Goal: Feedback & Contribution: Leave review/rating

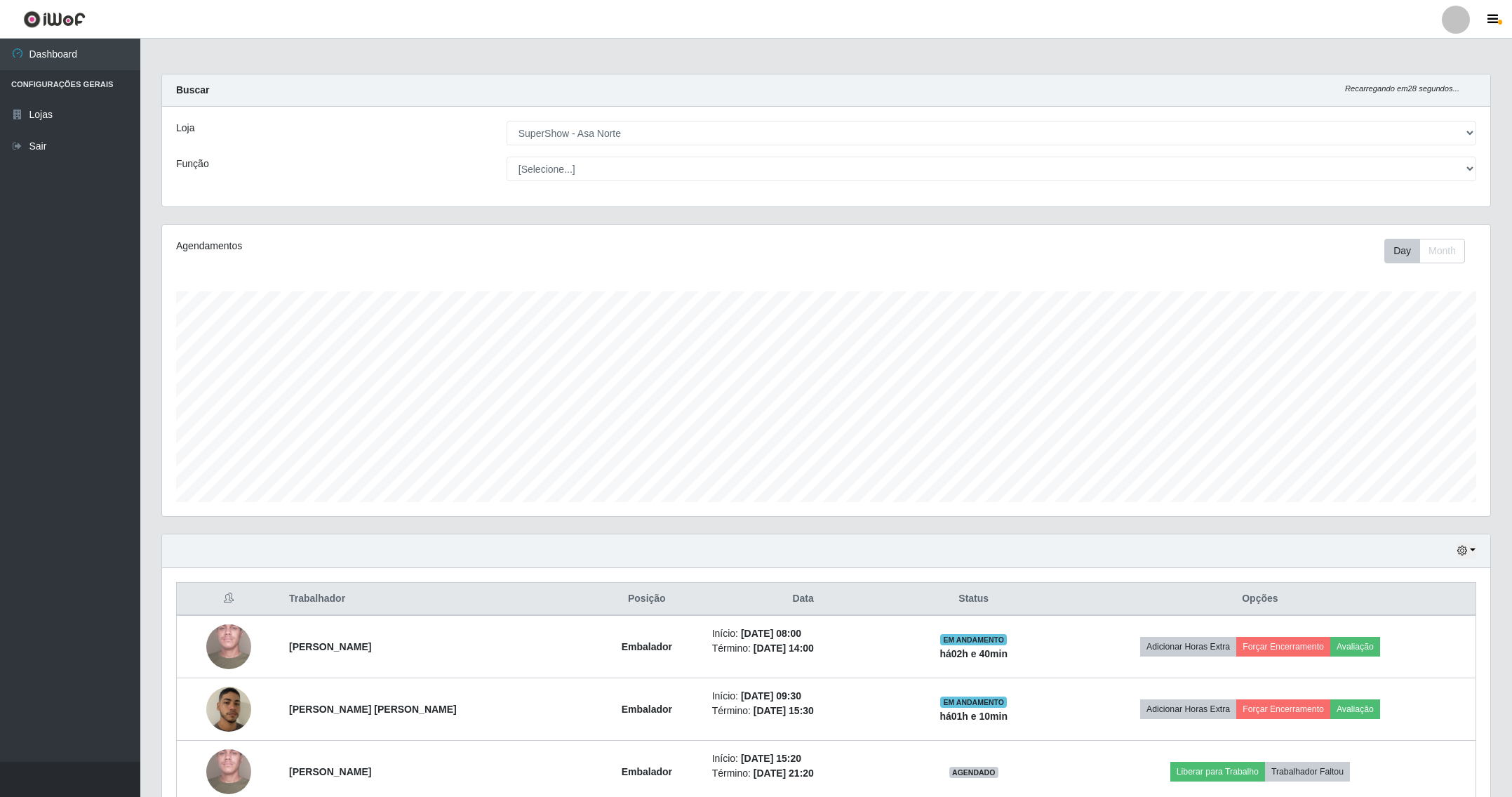
select select "71"
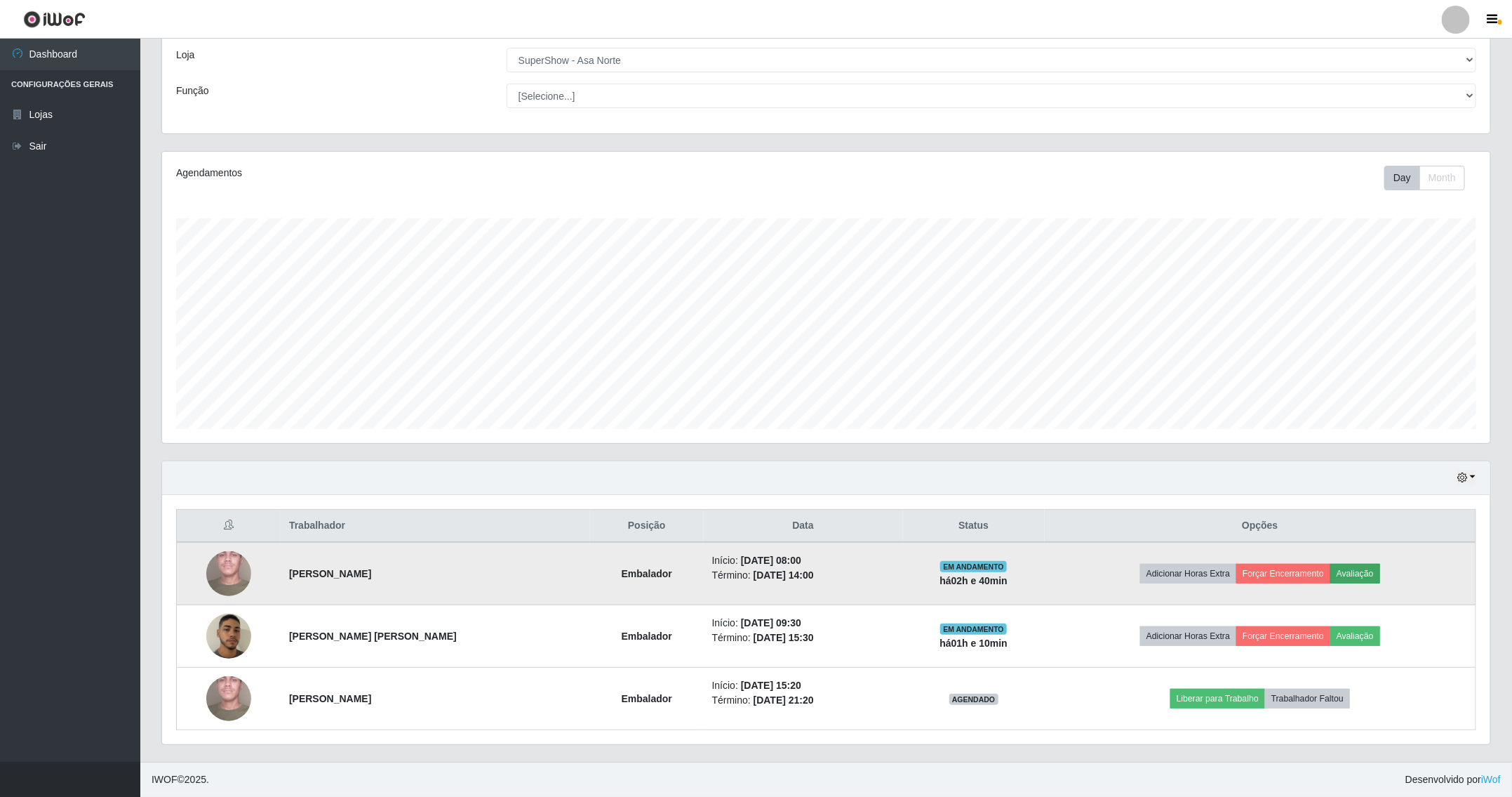
scroll to position [293, 1326]
click at [1369, 565] on button "Avaliação" at bounding box center [1355, 573] width 50 height 20
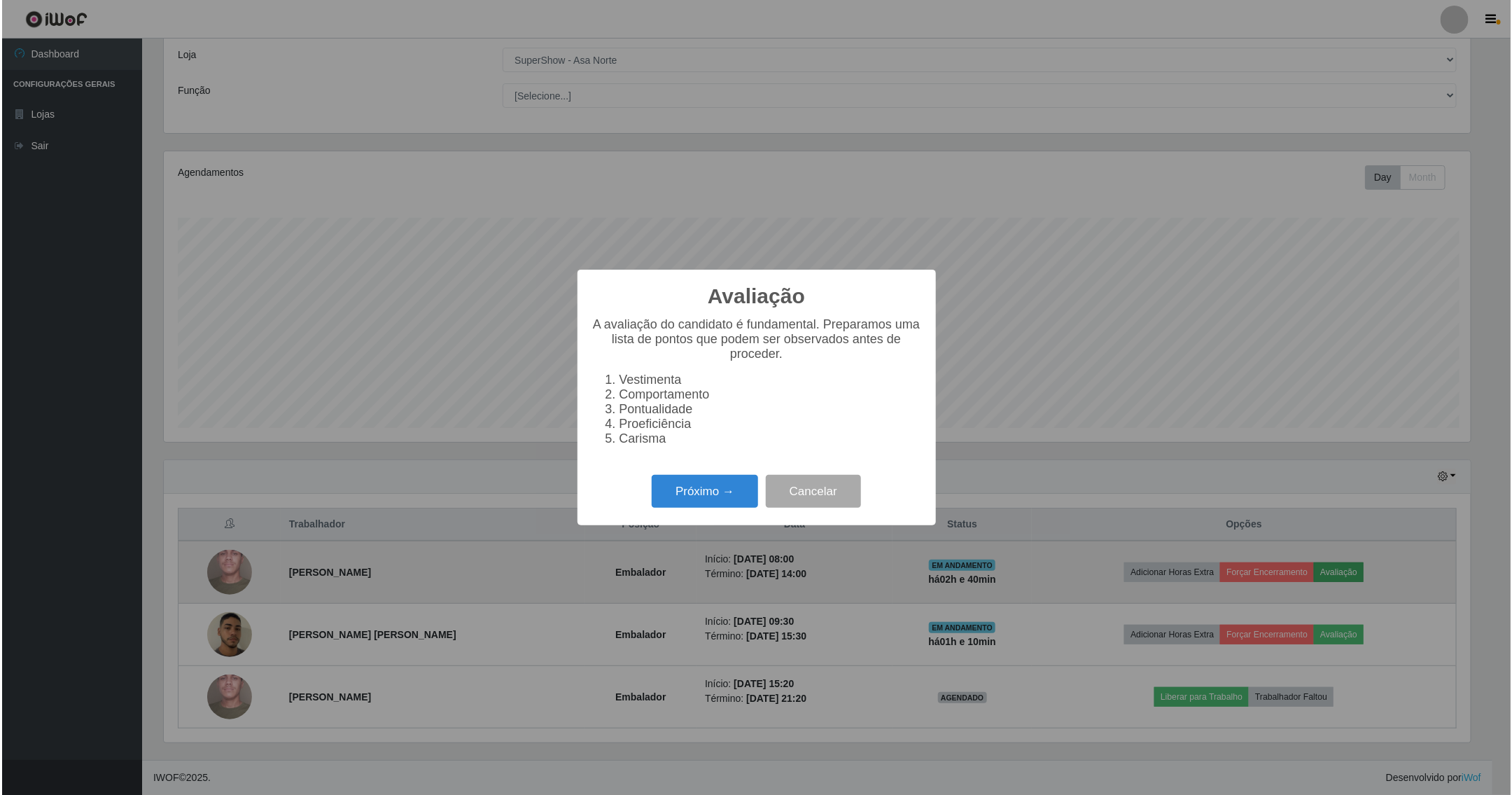
scroll to position [292, 1311]
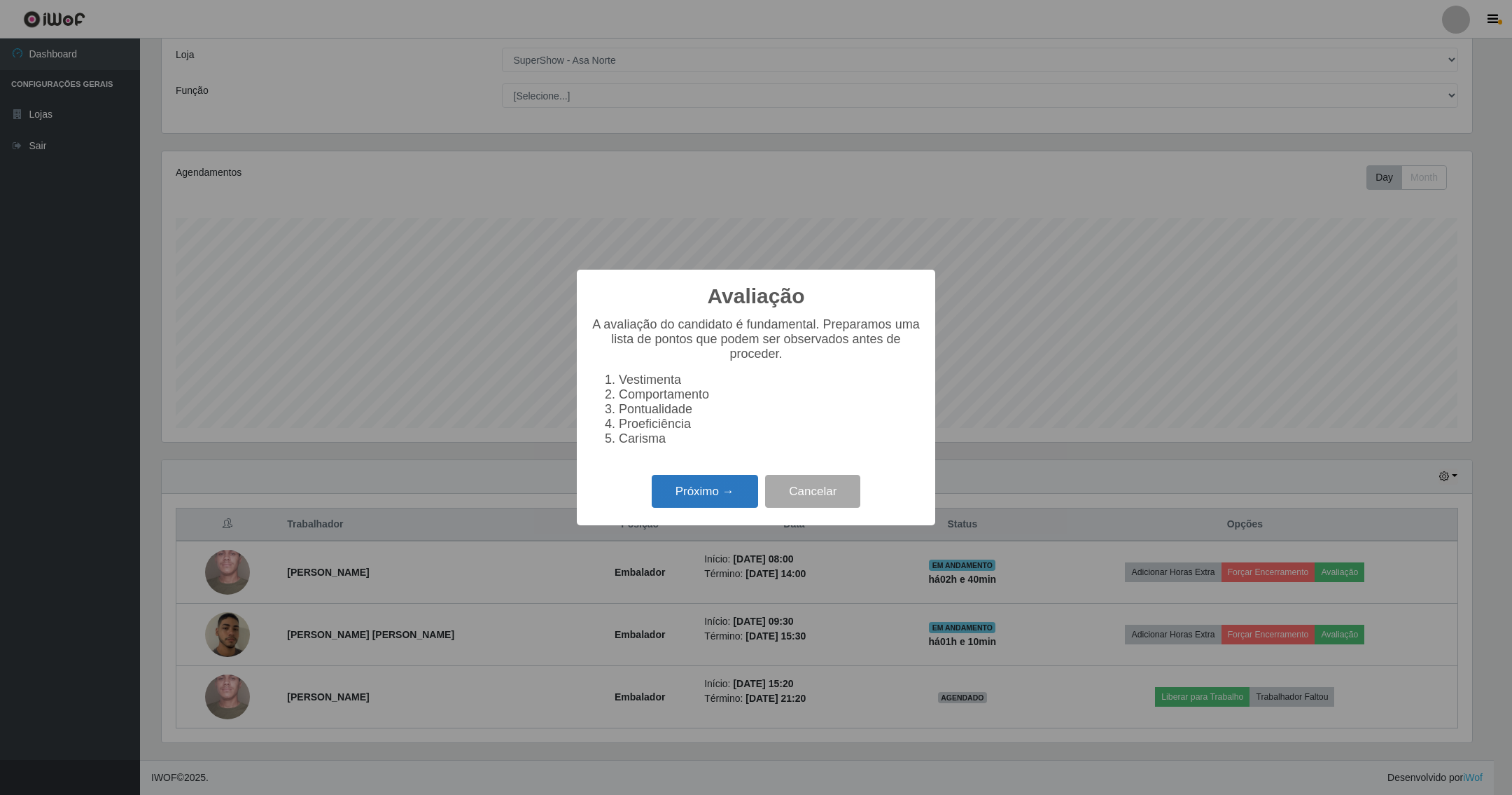
click at [722, 496] on button "Próximo →" at bounding box center [704, 491] width 107 height 33
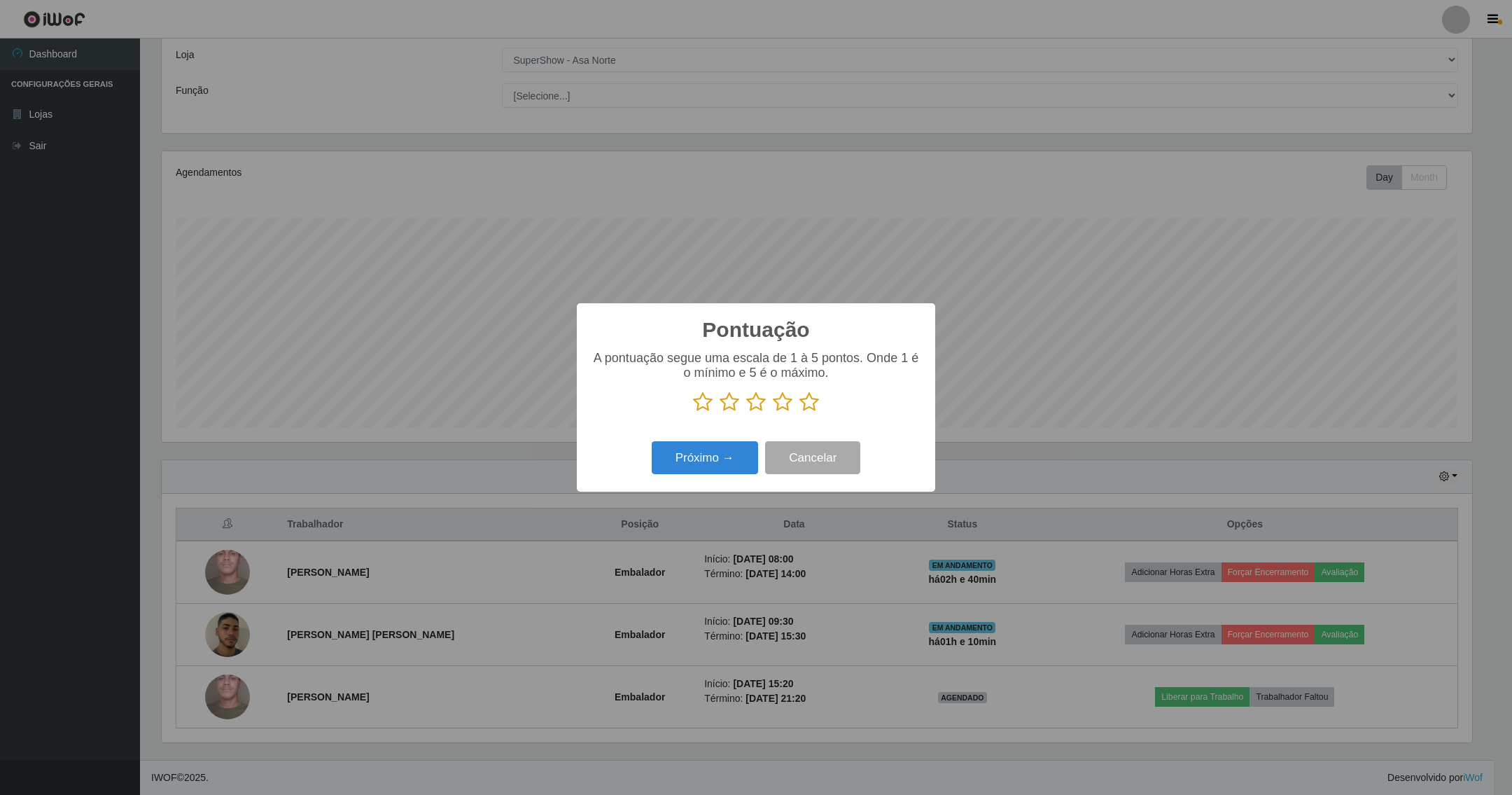
click at [811, 394] on icon at bounding box center [809, 401] width 20 height 21
click at [799, 412] on input "radio" at bounding box center [799, 412] width 0 height 0
click at [717, 461] on button "Próximo →" at bounding box center [704, 458] width 107 height 33
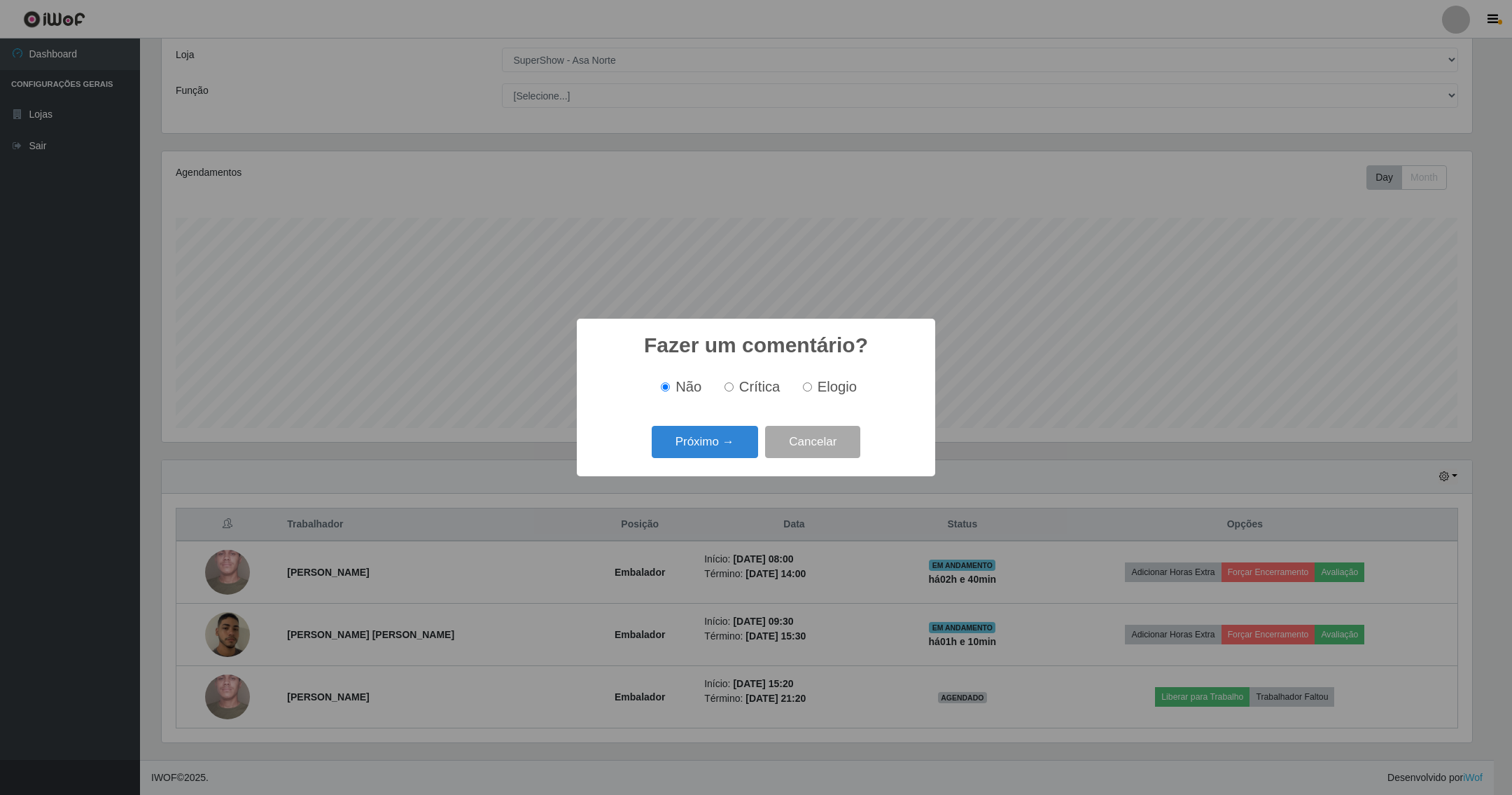
click at [805, 385] on input "Elogio" at bounding box center [807, 387] width 9 height 9
radio input "true"
click at [732, 445] on button "Próximo →" at bounding box center [704, 442] width 107 height 33
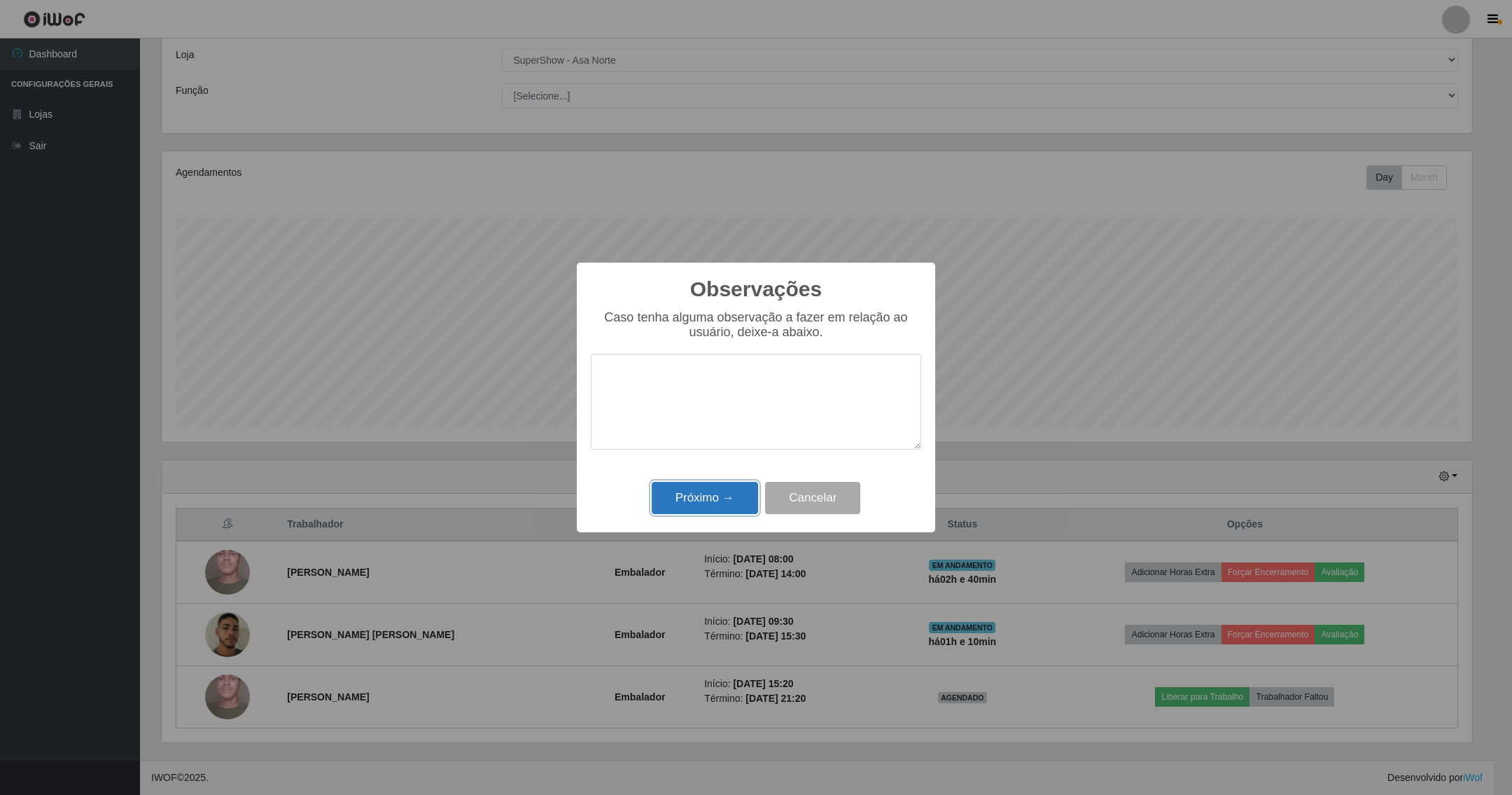
click at [713, 499] on button "Próximo →" at bounding box center [704, 498] width 107 height 33
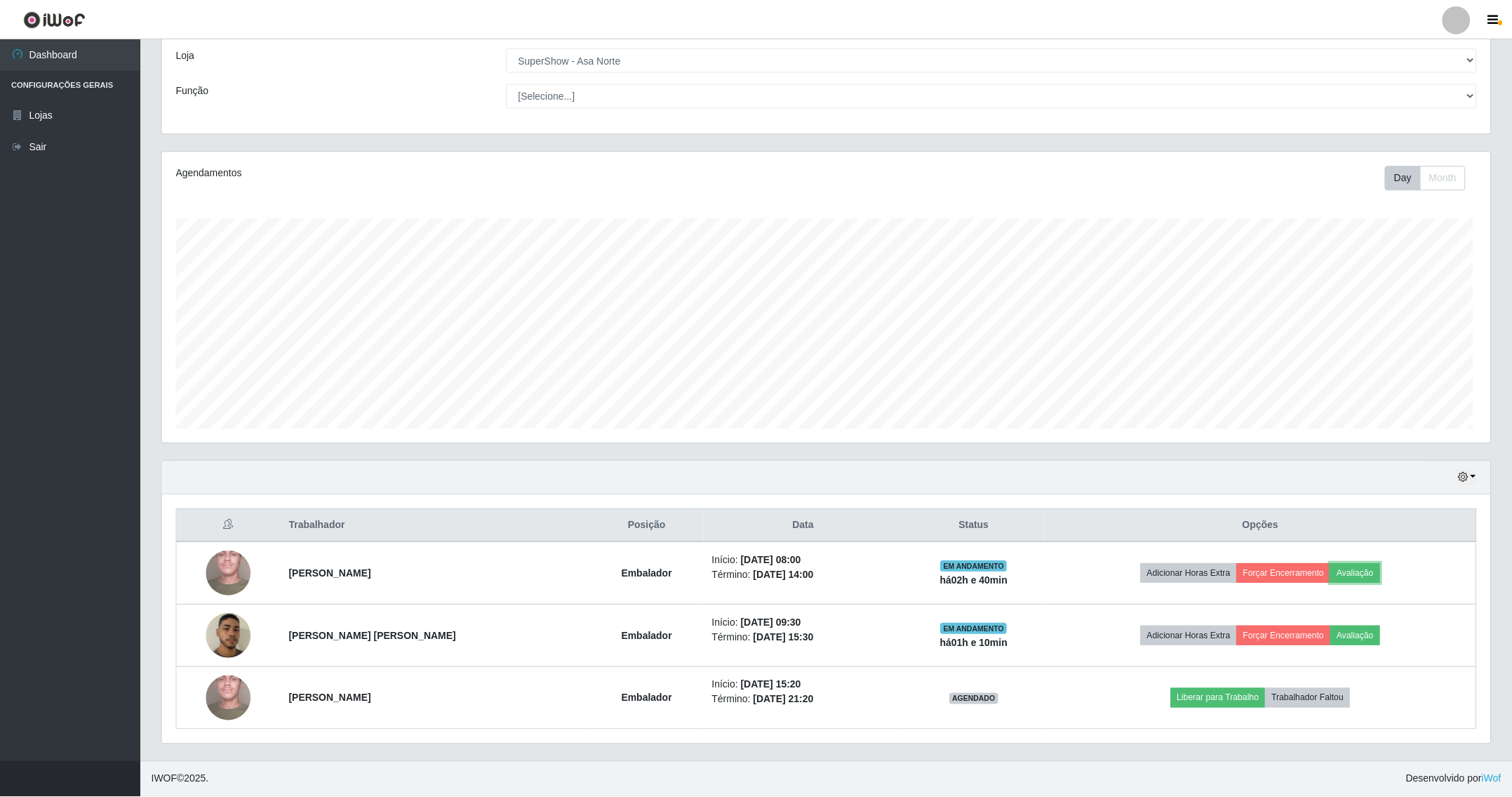
scroll to position [293, 1326]
